Goal: Share content: Share content

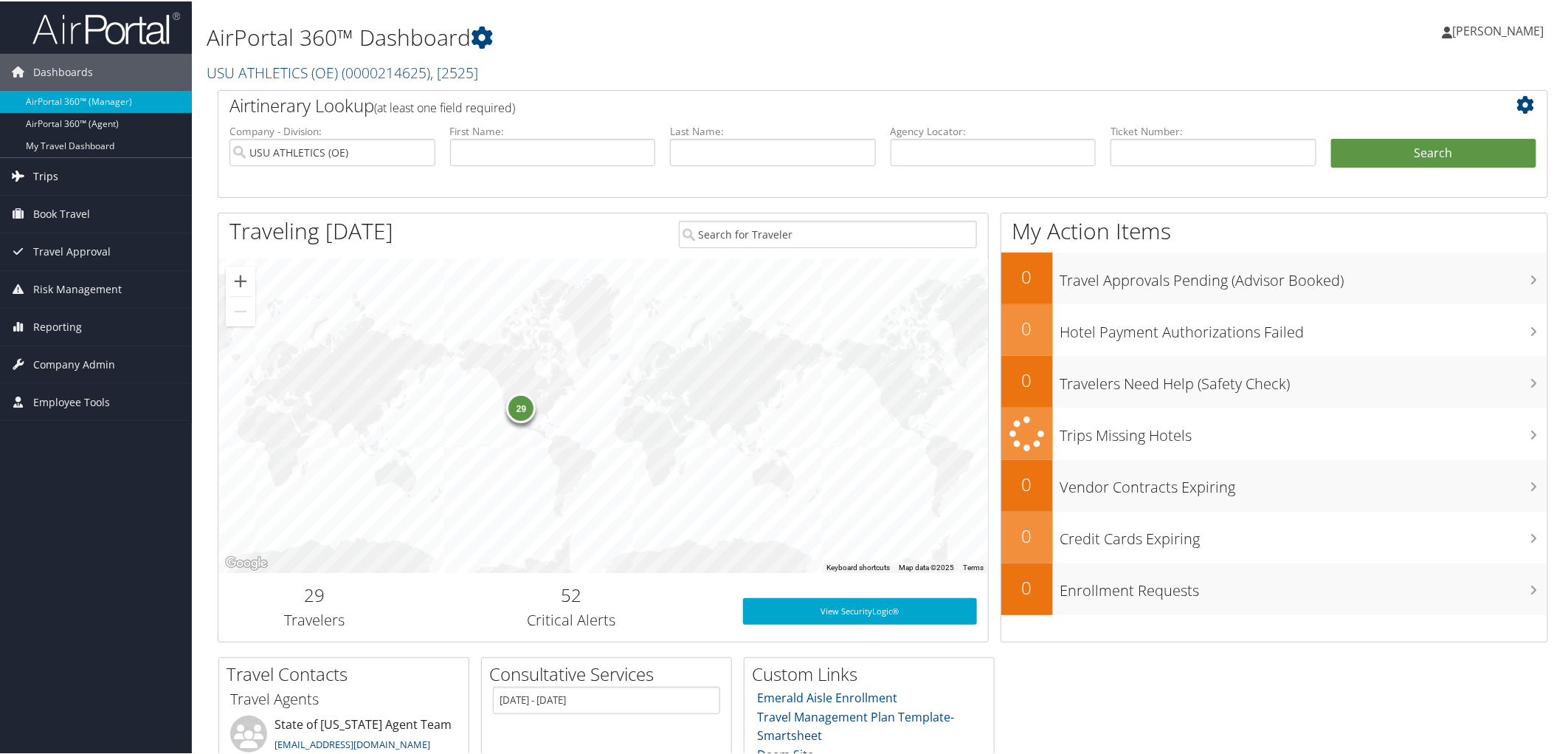
click at [40, 178] on span "Trips" at bounding box center [46, 174] width 25 height 37
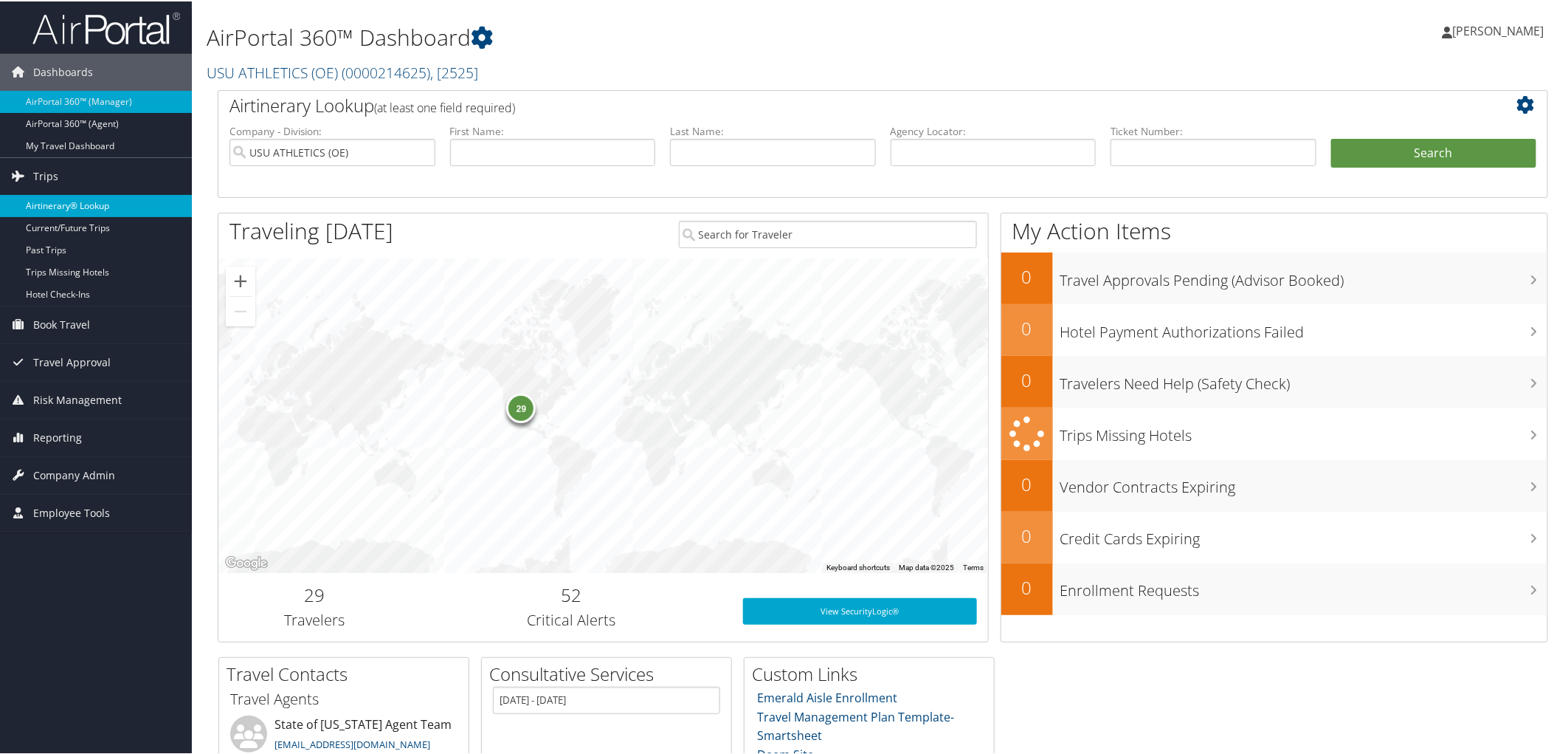
click at [53, 203] on link "Airtinerary® Lookup" at bounding box center [96, 204] width 192 height 22
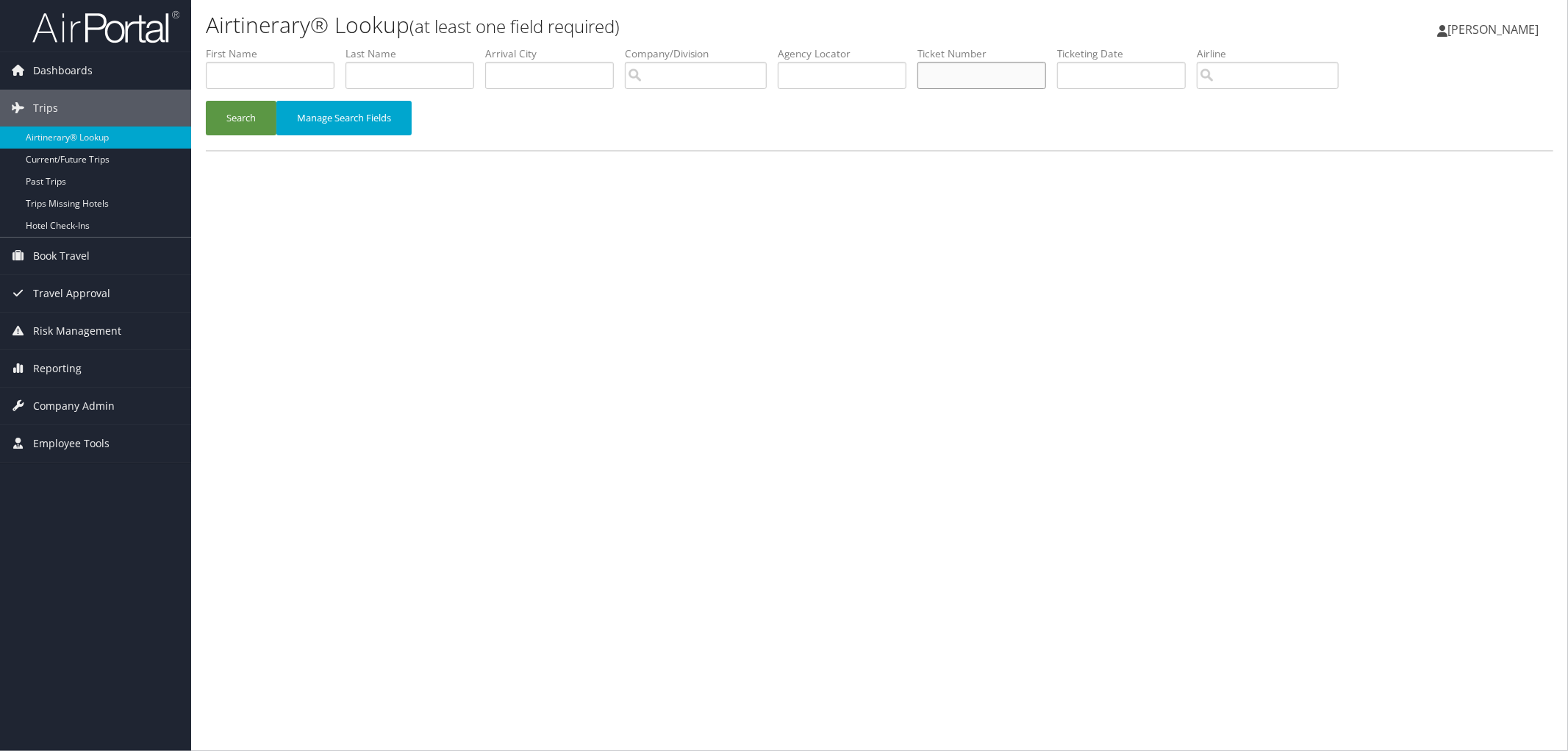
click at [971, 75] on input "text" at bounding box center [981, 75] width 128 height 27
type input "8900897322481"
click at [237, 128] on button "Search" at bounding box center [241, 118] width 70 height 34
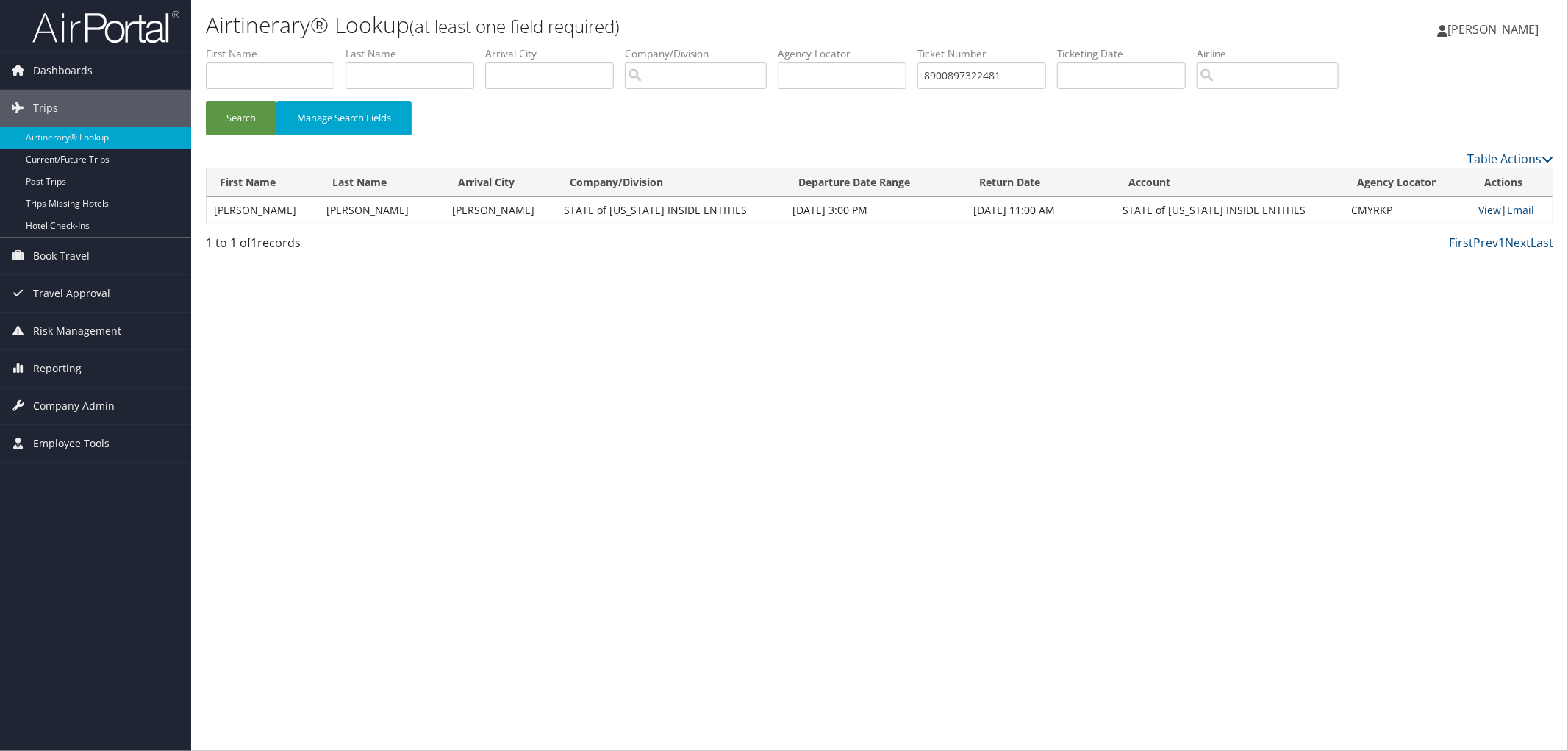
click at [1478, 212] on link "View" at bounding box center [1489, 210] width 23 height 14
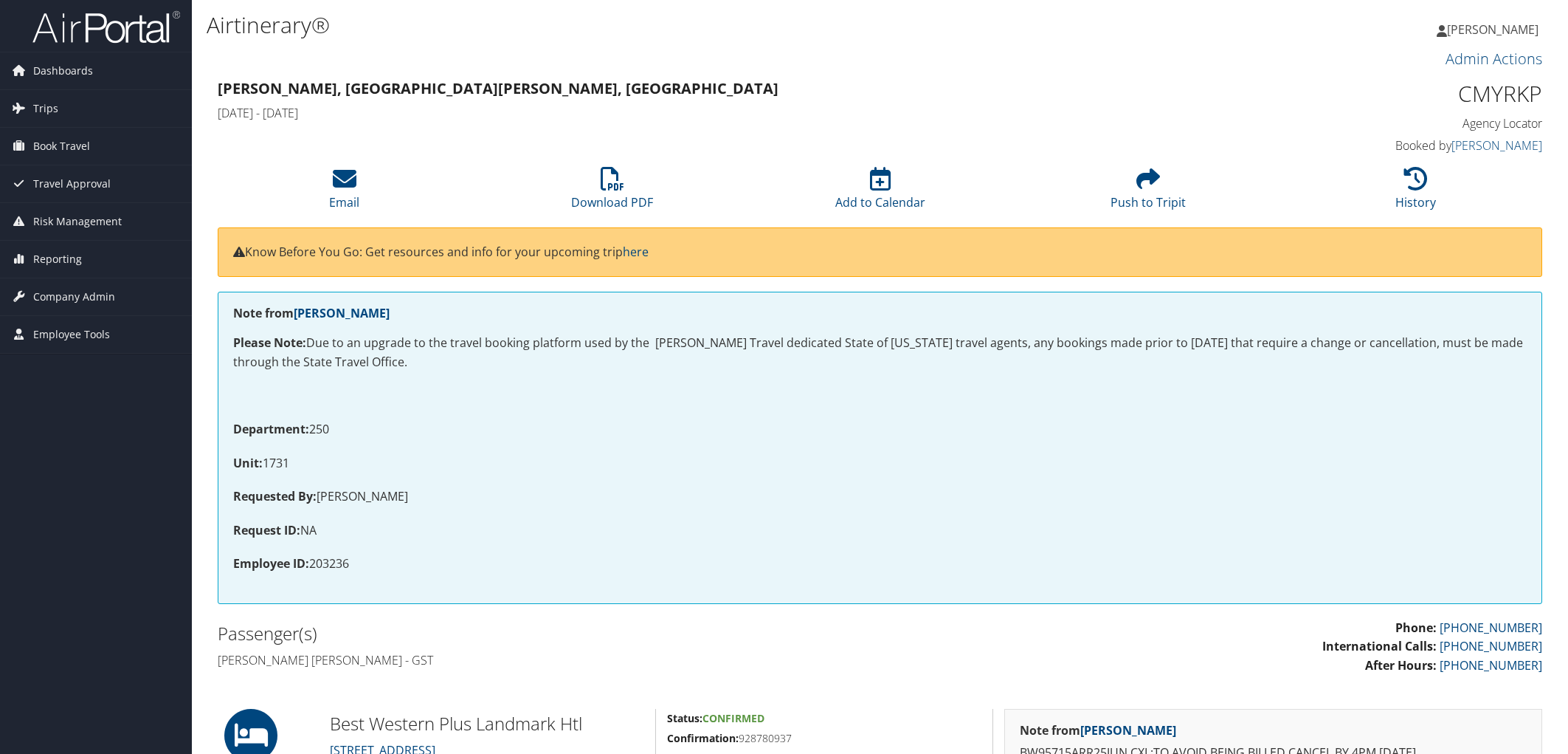
scroll to position [11, 0]
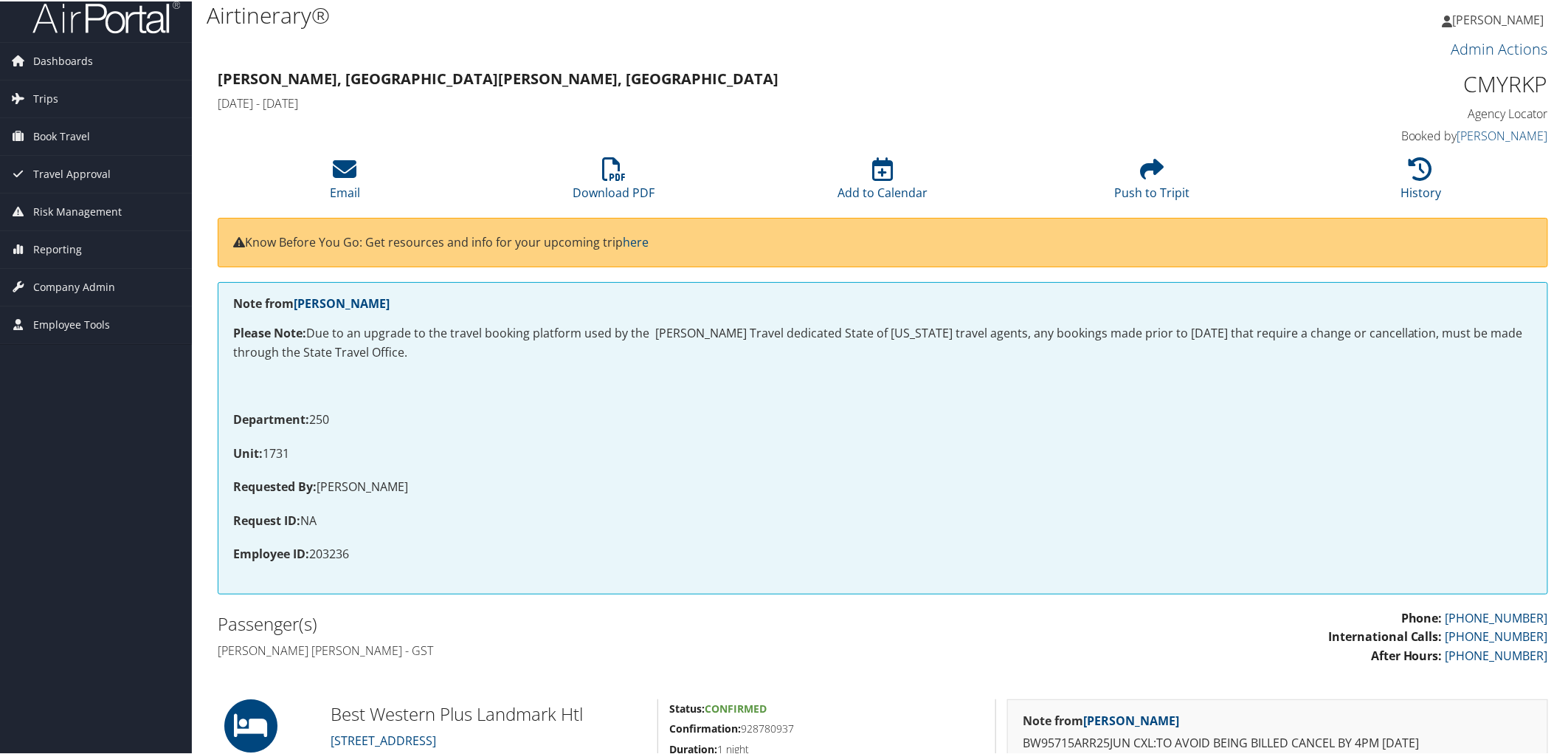
click at [1567, 284] on html "Menu Dashboards ► AirPortal 360™ (Manager) AirPortal 360™ (Agent) My Travel Das…" at bounding box center [787, 366] width 1574 height 754
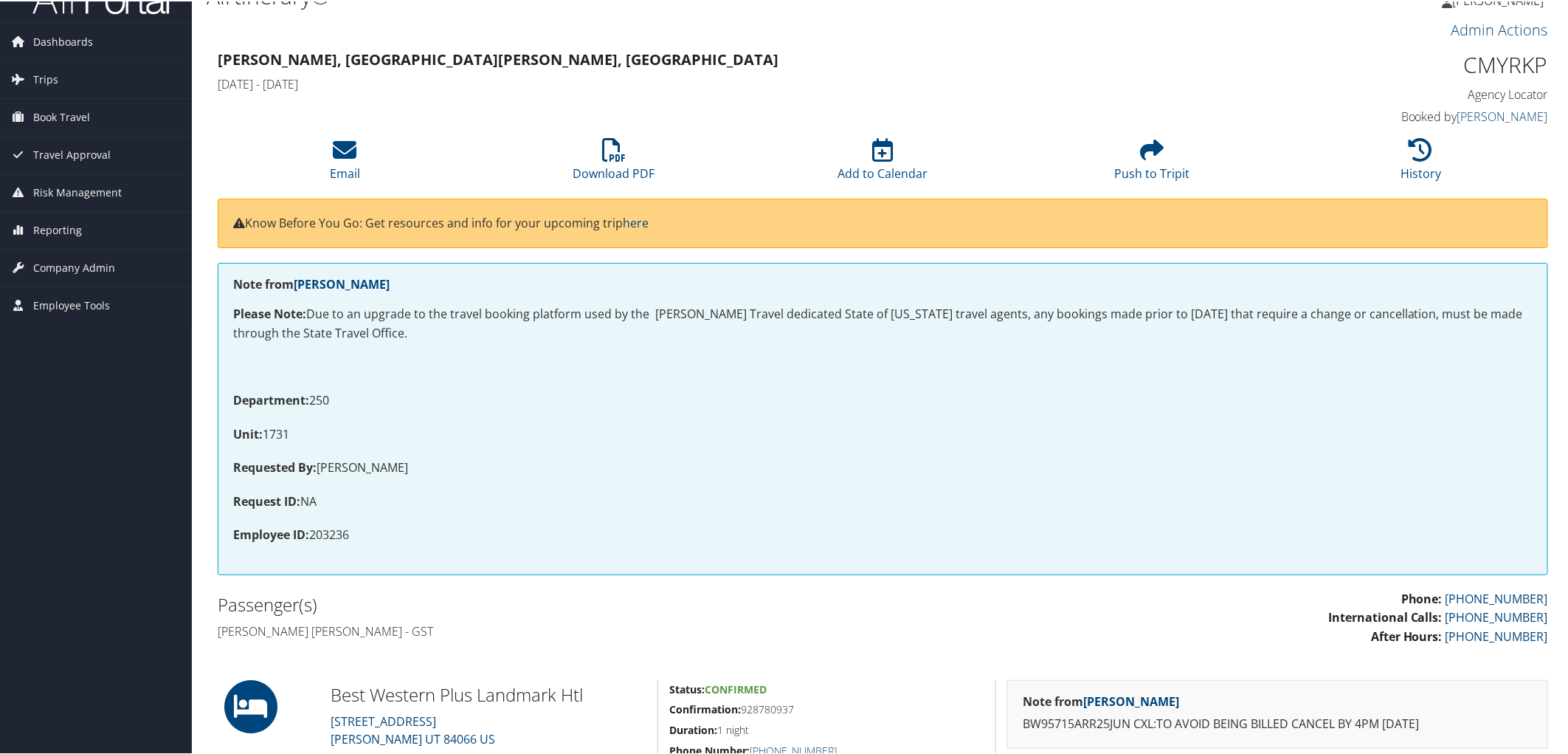
scroll to position [0, 0]
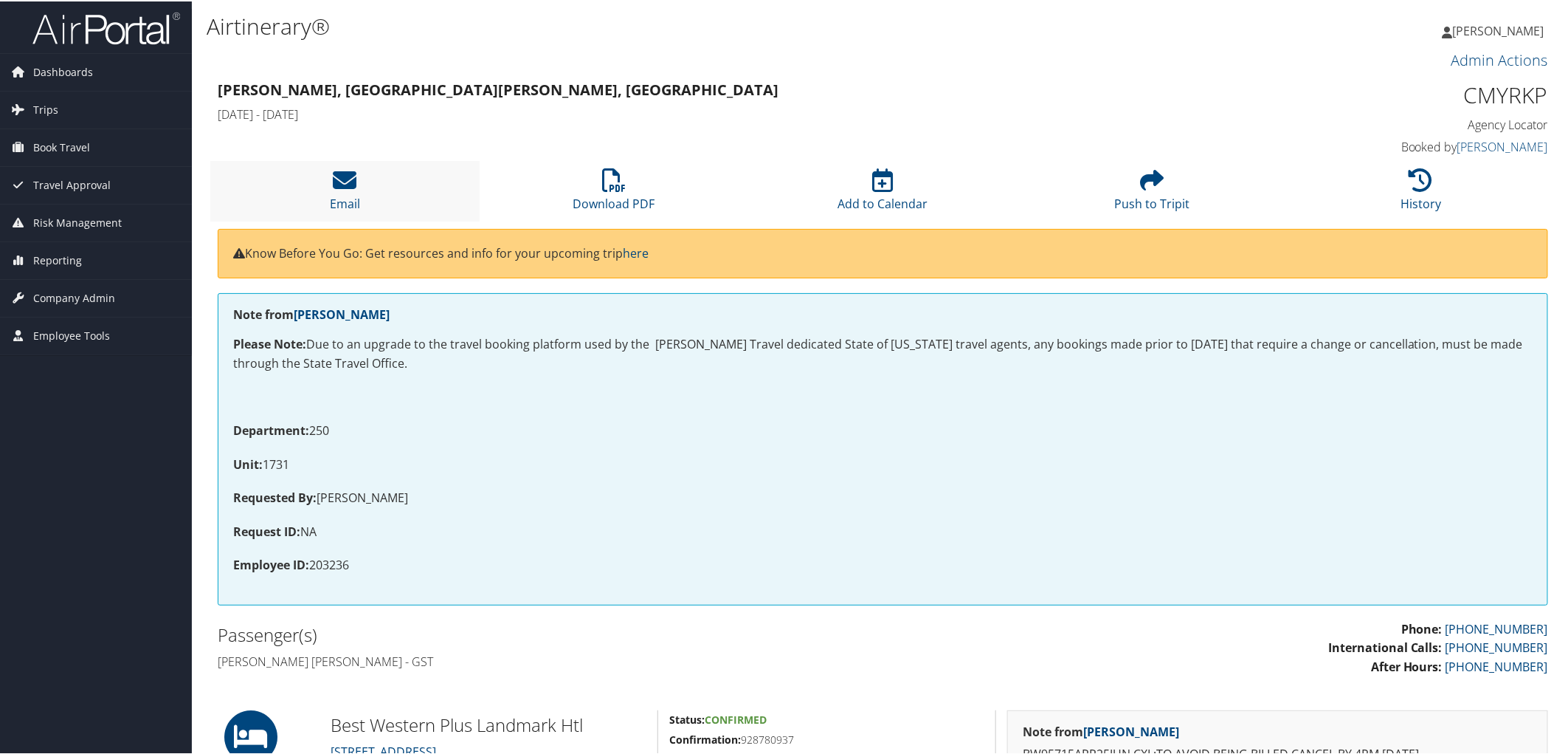
click at [362, 188] on li "Email" at bounding box center [345, 189] width 269 height 60
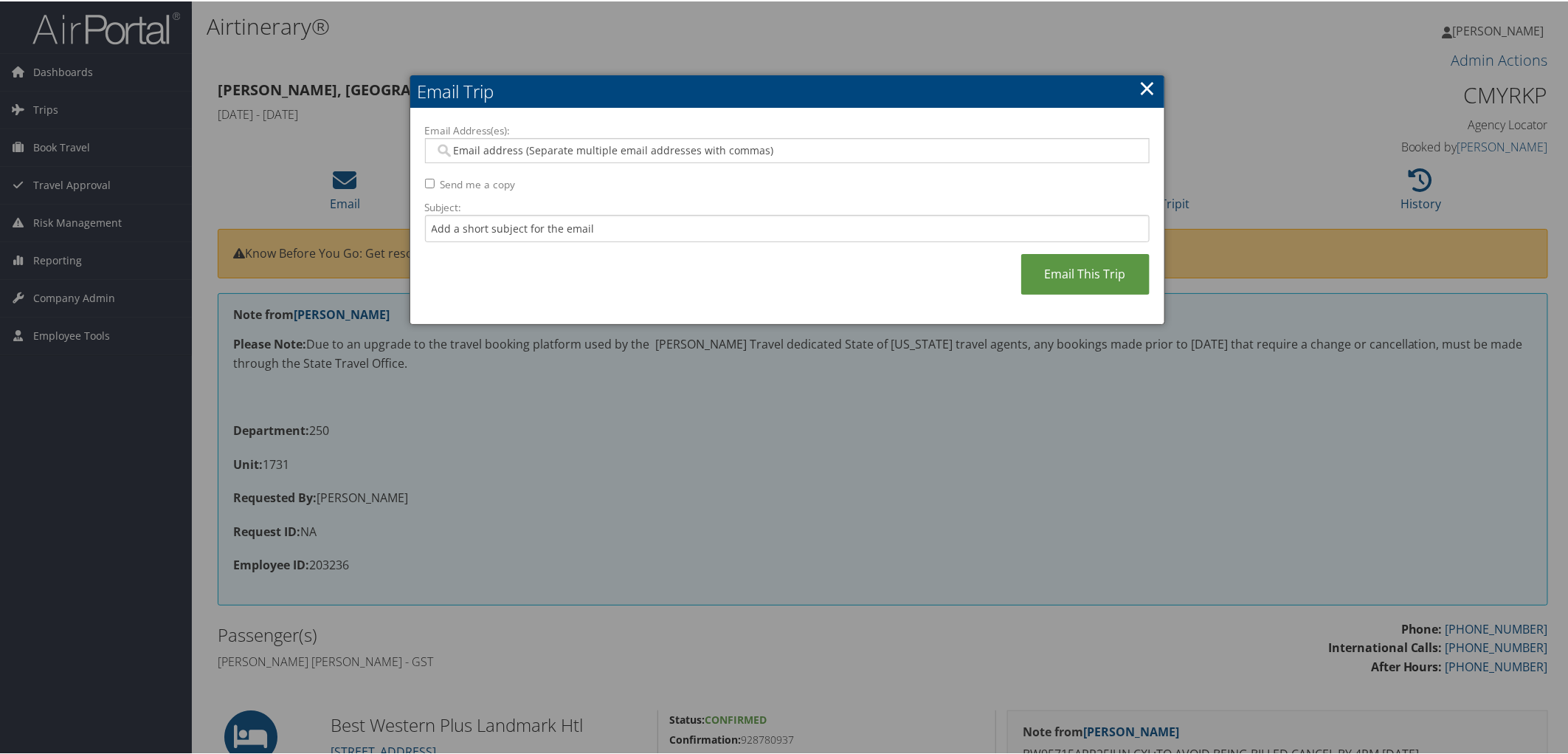
click at [452, 148] on input "Email Address(es):" at bounding box center [788, 148] width 705 height 15
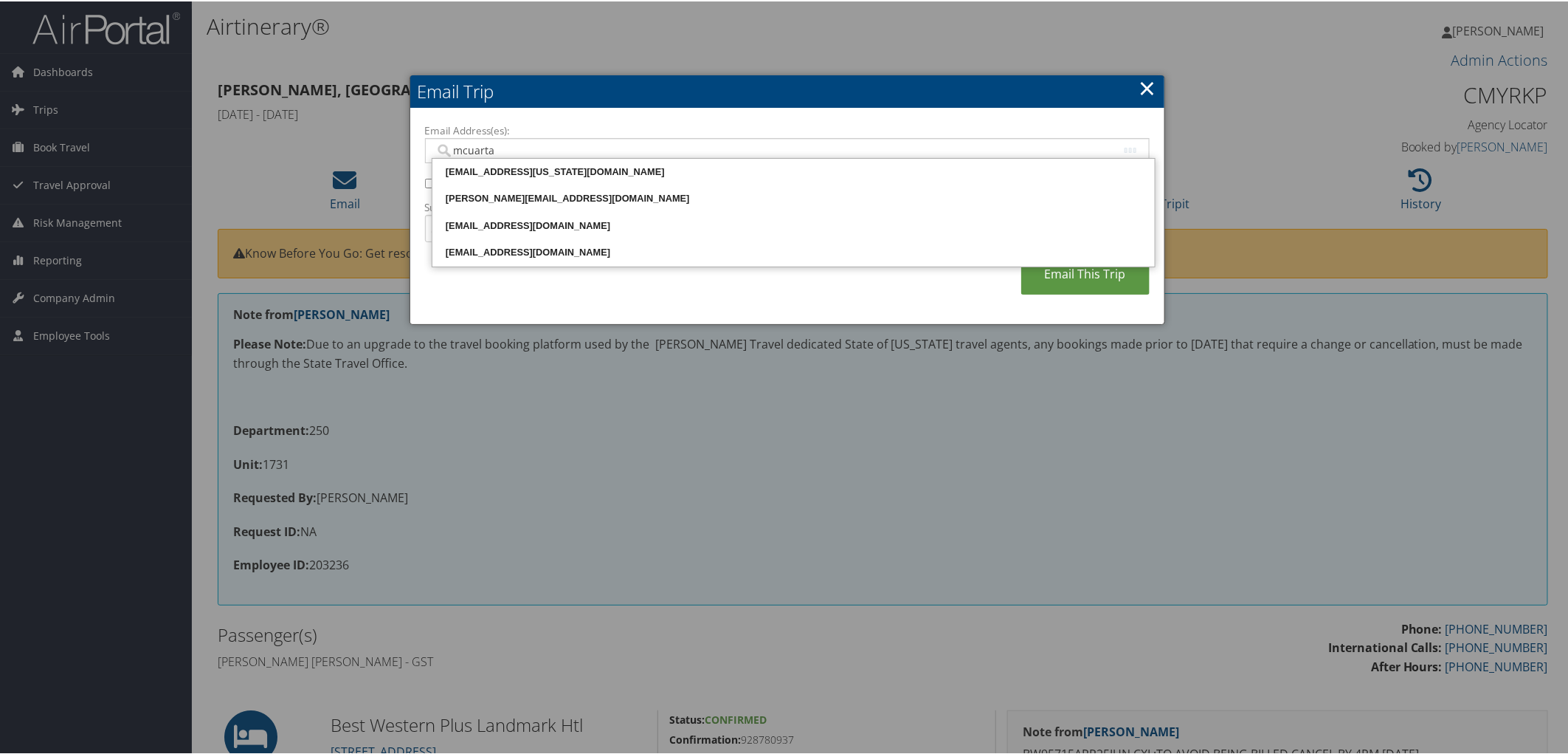
type input "mcuartas"
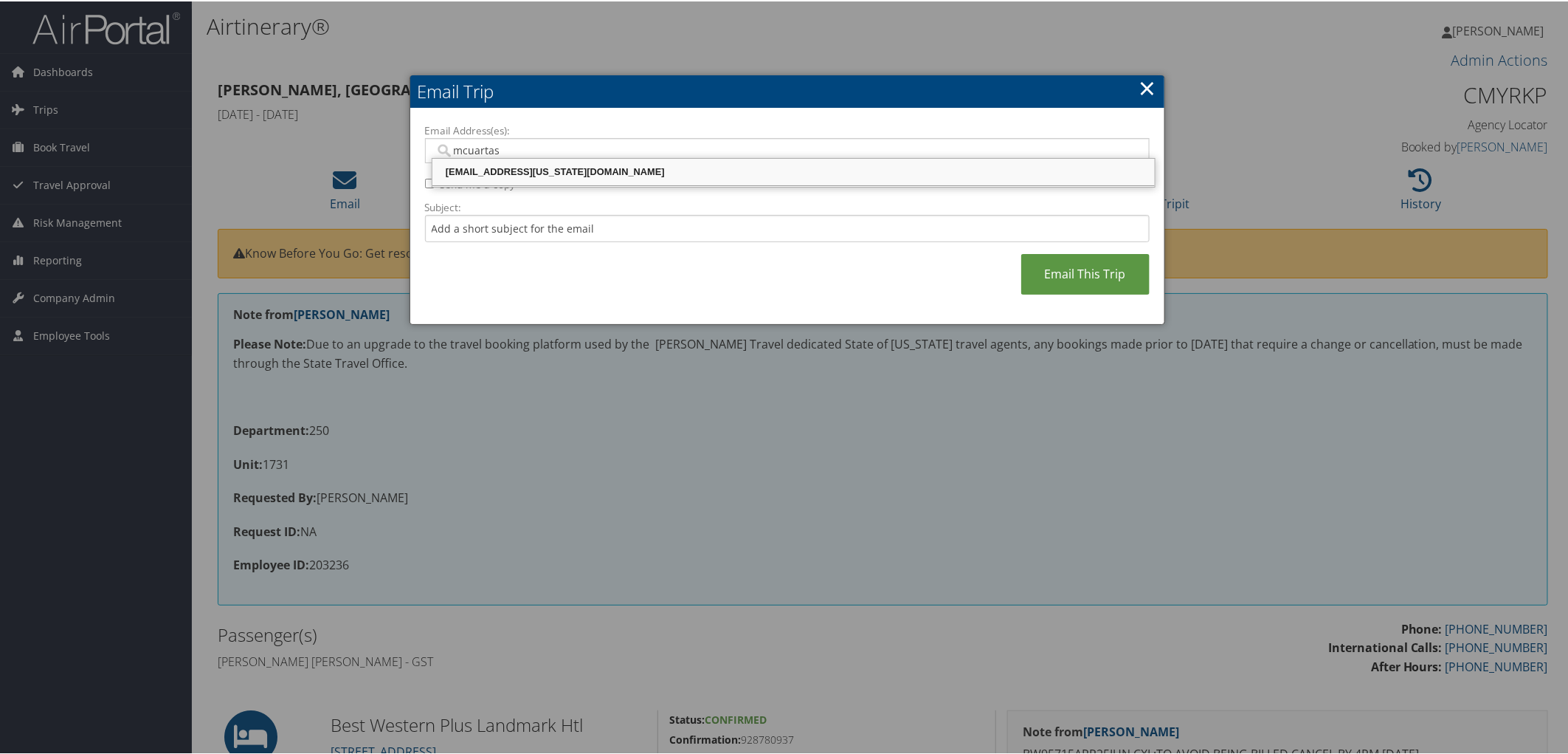
drag, startPoint x: 503, startPoint y: 175, endPoint x: 769, endPoint y: 193, distance: 266.6
click at [504, 175] on div "[EMAIL_ADDRESS][US_STATE][DOMAIN_NAME]" at bounding box center [794, 170] width 718 height 15
type input "[EMAIL_ADDRESS][US_STATE][DOMAIN_NAME]"
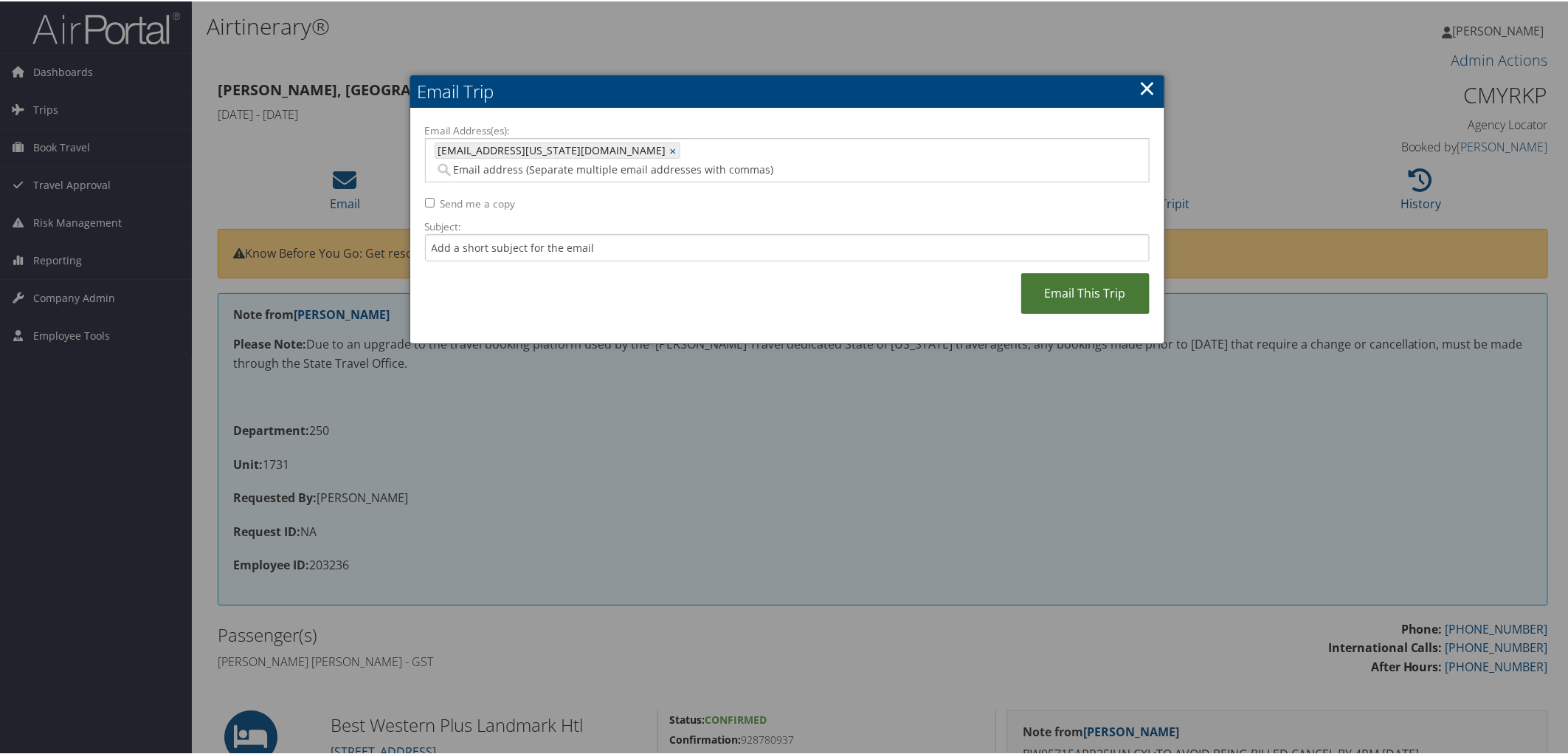
click at [1091, 276] on link "Email This Trip" at bounding box center [1086, 292] width 129 height 41
